Goal: Information Seeking & Learning: Compare options

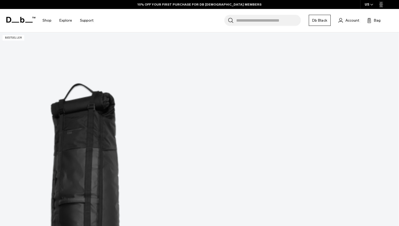
scroll to position [112, 0]
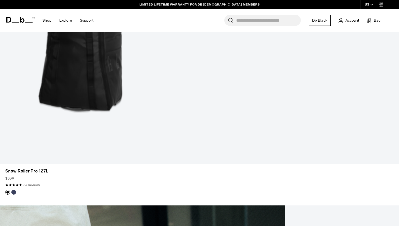
scroll to position [416, 0]
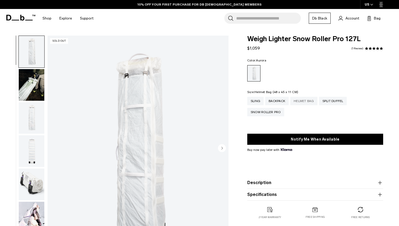
click at [303, 103] on div "Helmet Bag" at bounding box center [303, 101] width 27 height 8
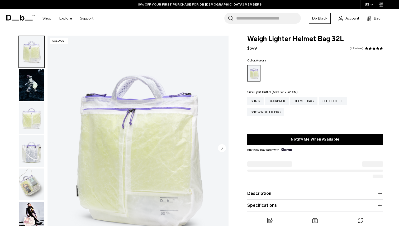
click at [326, 101] on div "Split Duffel" at bounding box center [333, 101] width 28 height 8
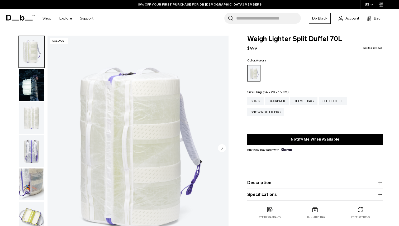
click at [256, 101] on div "Sling" at bounding box center [255, 101] width 16 height 8
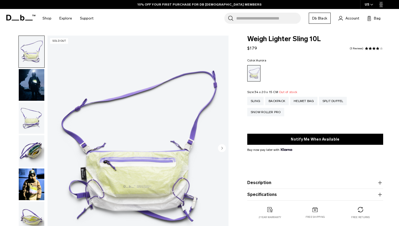
click at [23, 83] on img "button" at bounding box center [32, 85] width 26 height 32
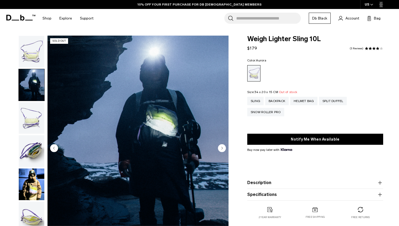
click at [36, 114] on img "button" at bounding box center [32, 118] width 26 height 32
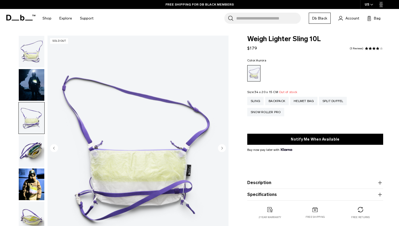
click at [38, 165] on img "button" at bounding box center [32, 151] width 26 height 32
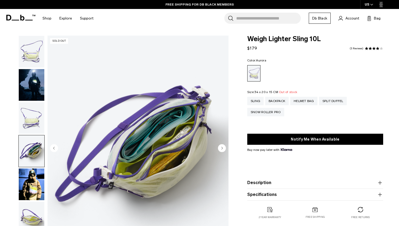
click at [35, 188] on img "button" at bounding box center [32, 184] width 26 height 32
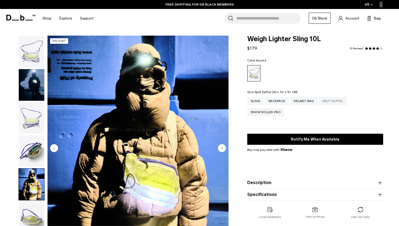
click at [323, 101] on div "Split Duffel" at bounding box center [333, 101] width 28 height 8
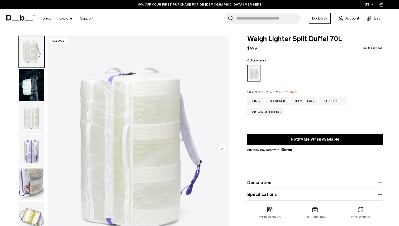
click at [39, 77] on img "button" at bounding box center [32, 85] width 26 height 32
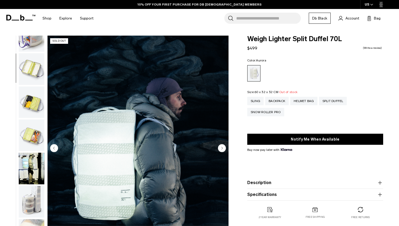
scroll to position [171, 0]
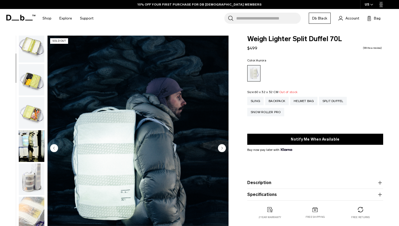
click at [31, 147] on img "button" at bounding box center [32, 146] width 26 height 32
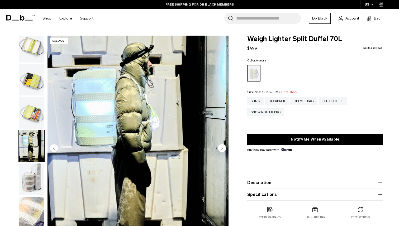
scroll to position [2, 0]
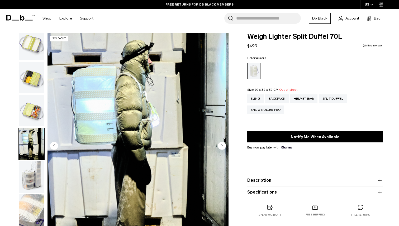
click at [369, 180] on button "Description" at bounding box center [315, 180] width 136 height 6
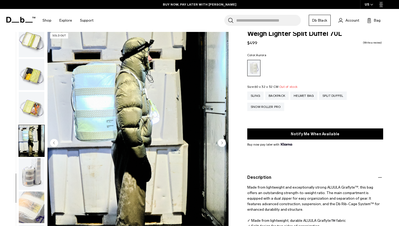
scroll to position [0, 0]
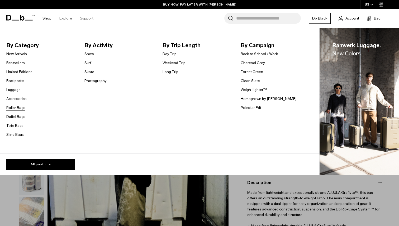
click at [14, 107] on link "Roller Bags" at bounding box center [15, 108] width 19 height 6
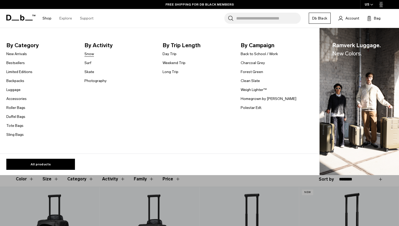
click at [87, 54] on link "Snow" at bounding box center [88, 54] width 9 height 6
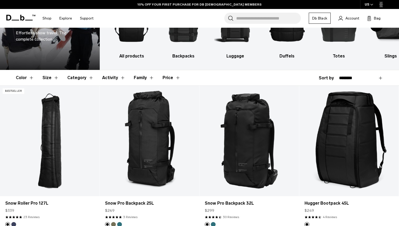
scroll to position [59, 0]
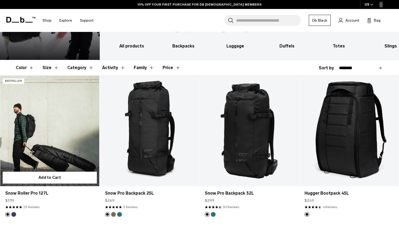
click at [68, 140] on link "Snow Roller Pro 127L" at bounding box center [49, 131] width 99 height 110
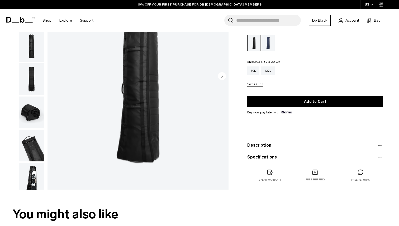
scroll to position [147, 0]
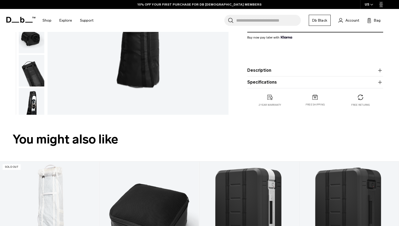
click at [277, 74] on product-accordion "Description The world's first length adjustable, compressible, rib protected, s…" at bounding box center [315, 71] width 136 height 12
click at [266, 71] on button "Description" at bounding box center [315, 70] width 136 height 6
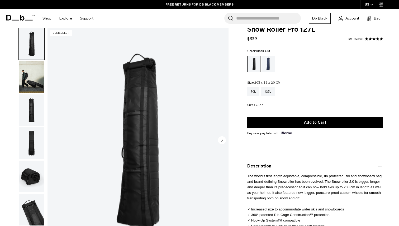
scroll to position [0, 0]
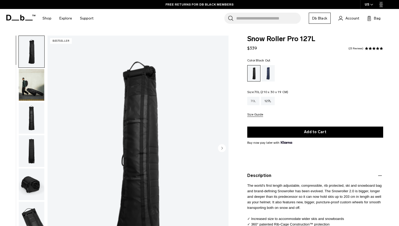
click at [257, 101] on div "70L" at bounding box center [253, 101] width 12 height 8
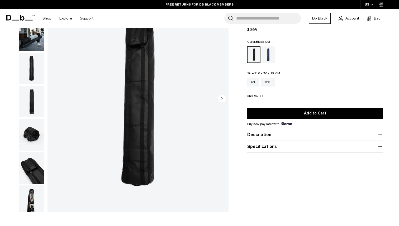
scroll to position [57, 0]
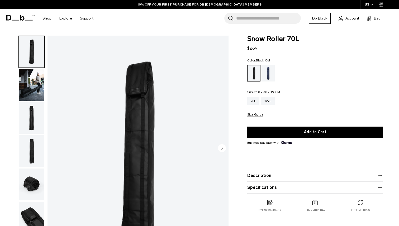
click at [40, 89] on img "button" at bounding box center [32, 85] width 26 height 32
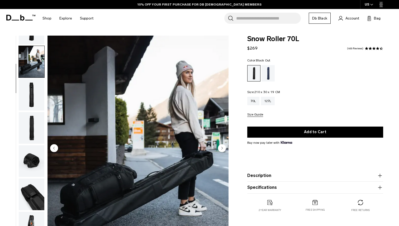
scroll to position [23, 0]
click at [269, 102] on div "127L" at bounding box center [268, 101] width 14 height 8
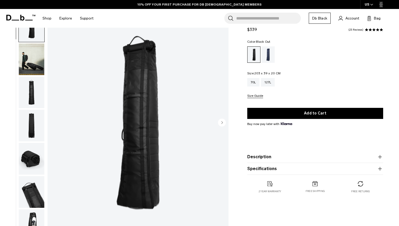
scroll to position [26, 0]
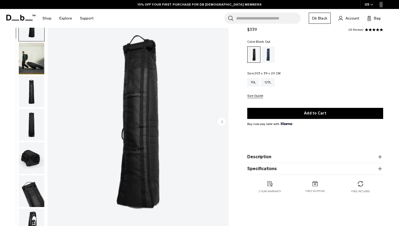
click at [309, 157] on button "Description" at bounding box center [315, 157] width 136 height 6
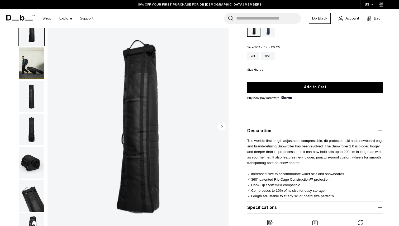
scroll to position [50, 0]
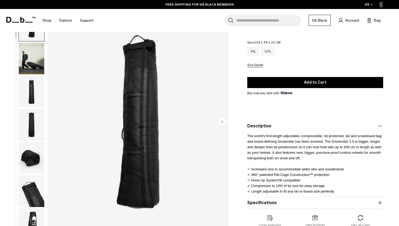
click at [224, 123] on circle "Next slide" at bounding box center [222, 122] width 8 height 8
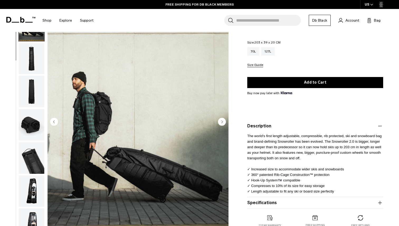
click at [224, 123] on circle "Next slide" at bounding box center [222, 122] width 8 height 8
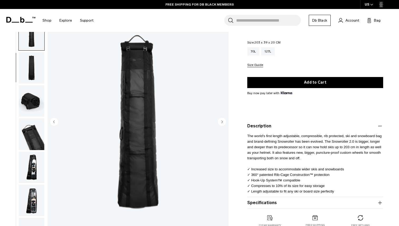
scroll to position [66, 0]
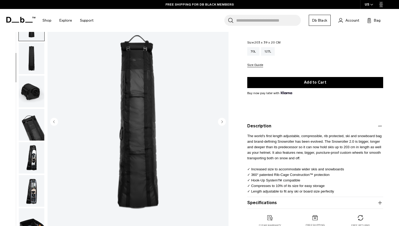
click at [55, 121] on circle "Previous slide" at bounding box center [54, 122] width 8 height 8
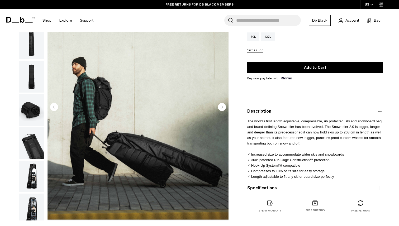
scroll to position [65, 0]
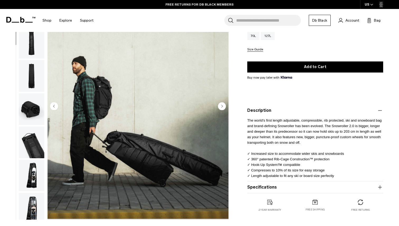
click at [28, 166] on img "button" at bounding box center [32, 175] width 26 height 32
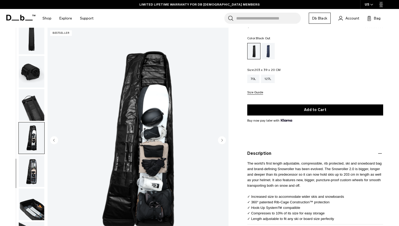
scroll to position [0, 0]
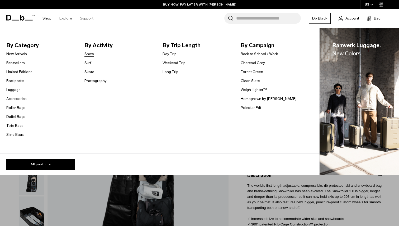
click at [91, 54] on link "Snow" at bounding box center [88, 54] width 9 height 6
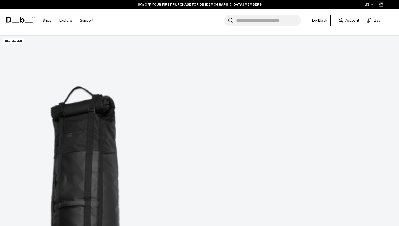
scroll to position [105, 0]
